Goal: Task Accomplishment & Management: Complete application form

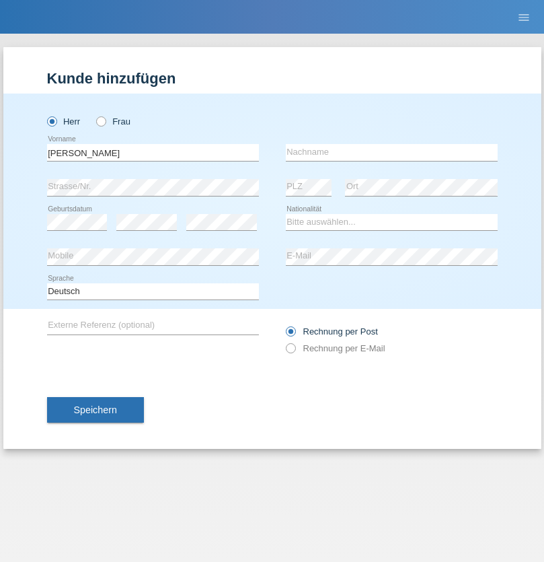
type input "David"
click at [391, 152] on input "text" at bounding box center [392, 152] width 212 height 17
type input "Senn"
select select "CH"
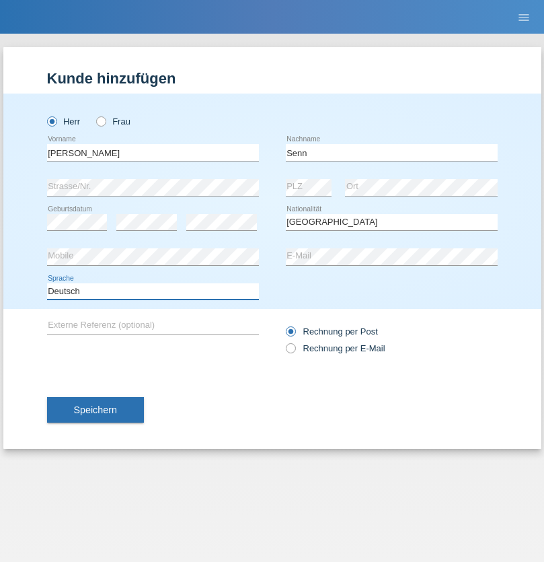
select select "en"
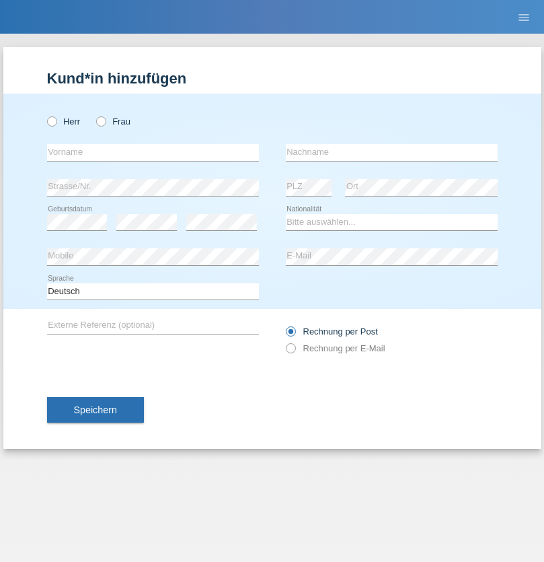
radio input "true"
click at [153, 152] on input "text" at bounding box center [153, 152] width 212 height 17
type input "Moser"
click at [391, 152] on input "text" at bounding box center [392, 152] width 212 height 17
type input "Emely"
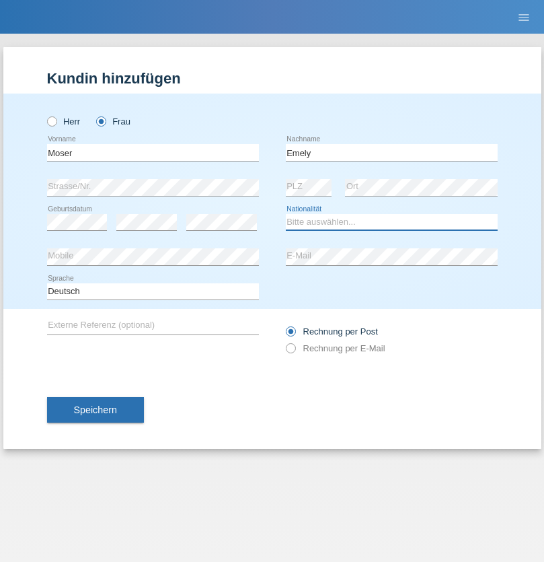
select select "CH"
radio input "true"
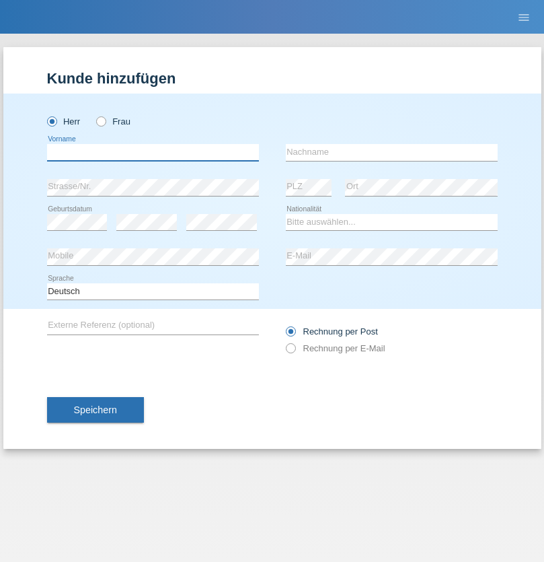
click at [153, 152] on input "text" at bounding box center [153, 152] width 212 height 17
type input "Mohammad Qais"
click at [391, 152] on input "text" at bounding box center [392, 152] width 212 height 17
type input "Nemani"
select select "AF"
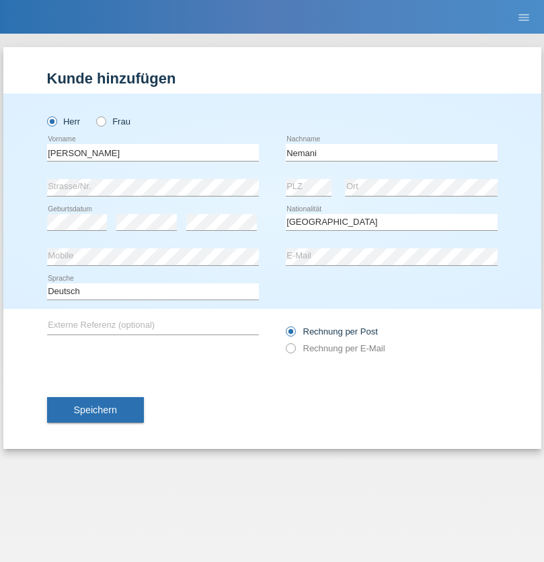
select select "C"
select select "02"
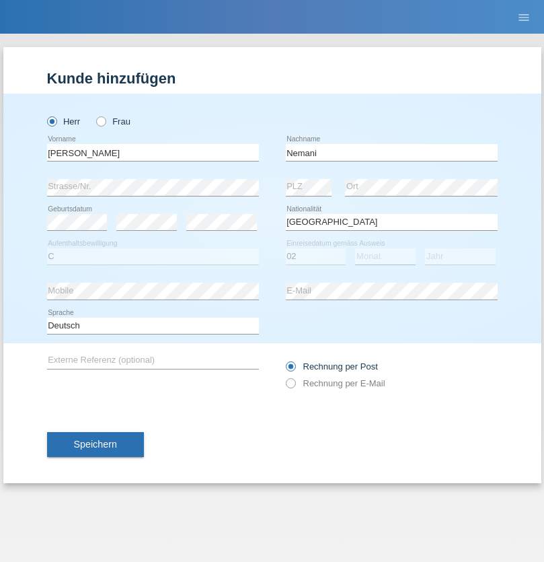
select select "01"
select select "2021"
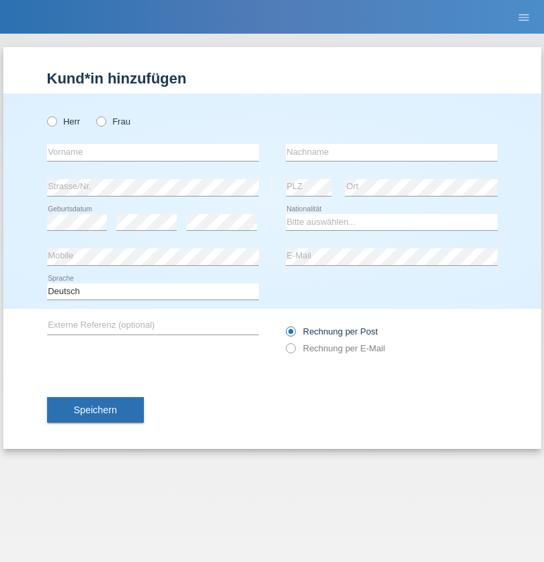
radio input "true"
click at [153, 152] on input "text" at bounding box center [153, 152] width 212 height 17
type input "Besart"
click at [391, 152] on input "text" at bounding box center [392, 152] width 212 height 17
type input "Emiri"
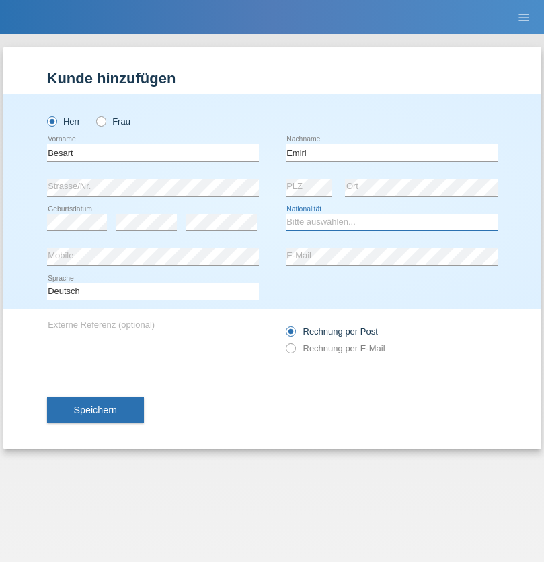
select select "XK"
select select "C"
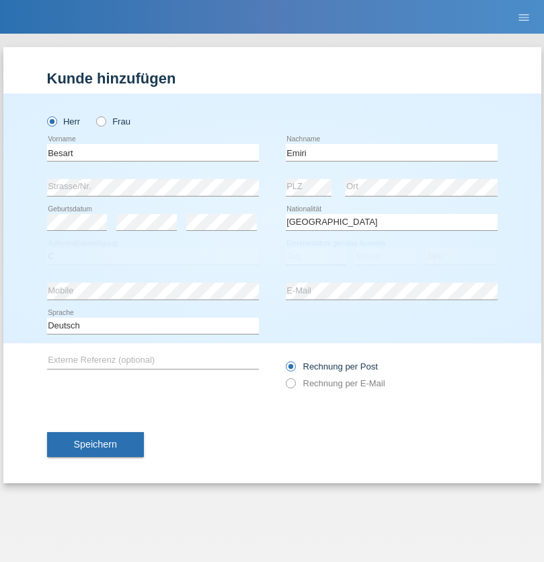
select select "04"
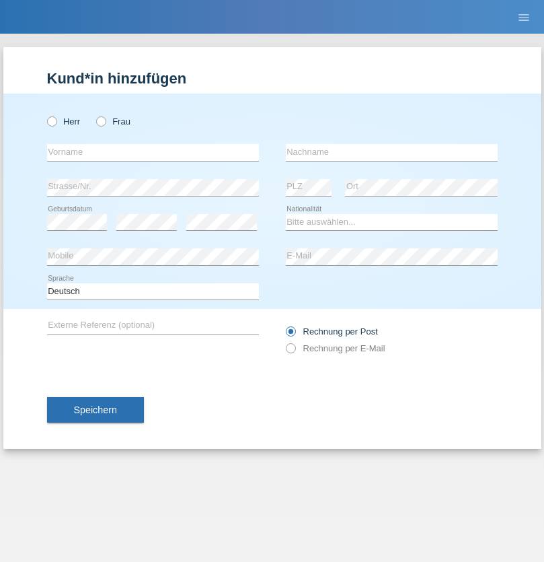
radio input "true"
click at [153, 152] on input "text" at bounding box center [153, 152] width 212 height 17
type input "Camille"
click at [391, 152] on input "text" at bounding box center [392, 152] width 212 height 17
type input "Jacquet"
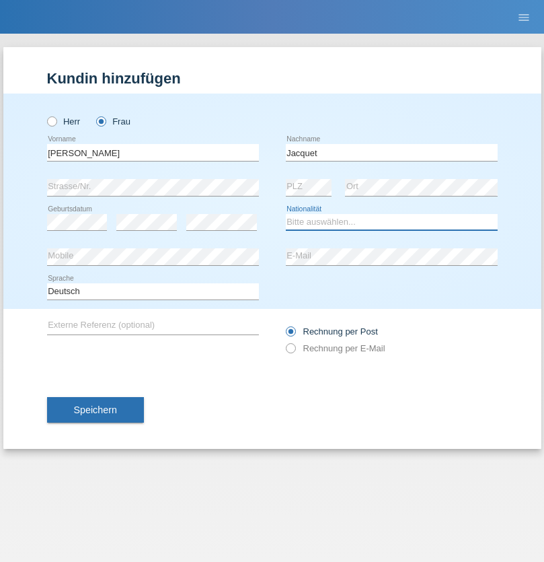
select select "CH"
radio input "true"
select select "DE"
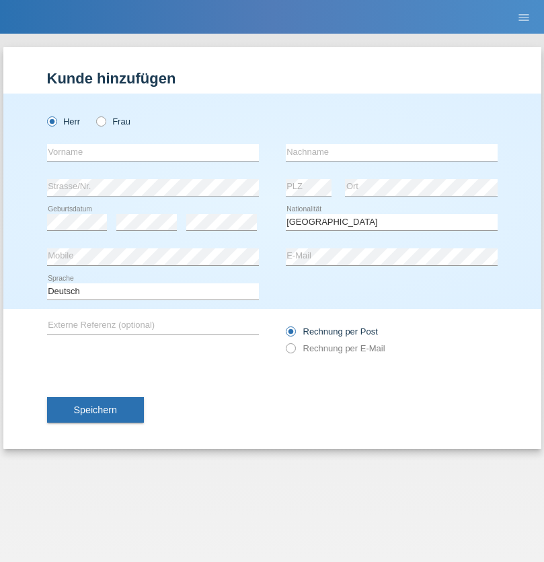
select select "C"
select select "07"
select select "11"
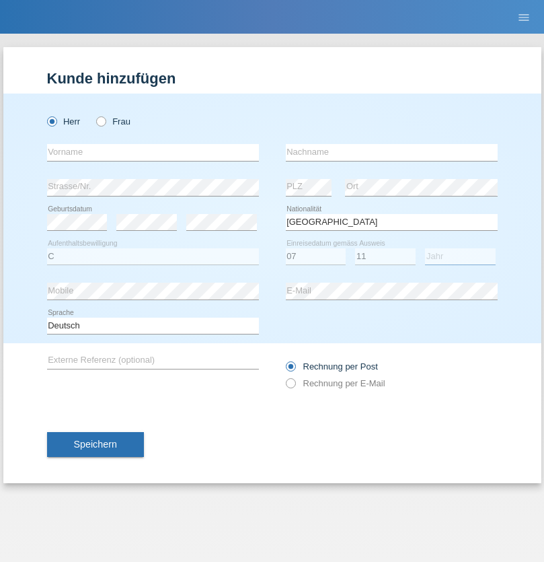
select select "1972"
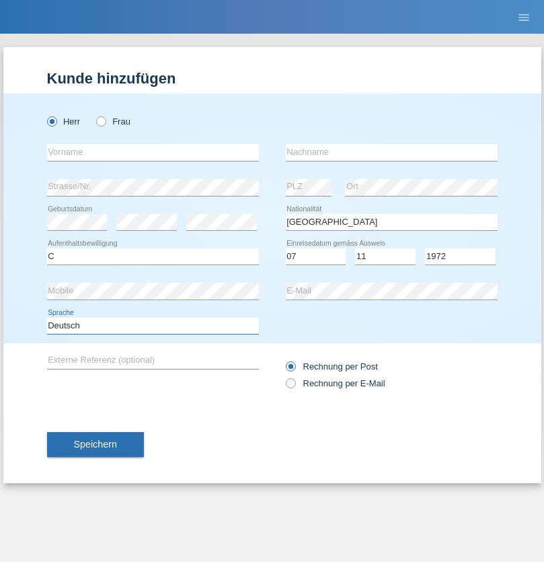
select select "en"
